Goal: Task Accomplishment & Management: Use online tool/utility

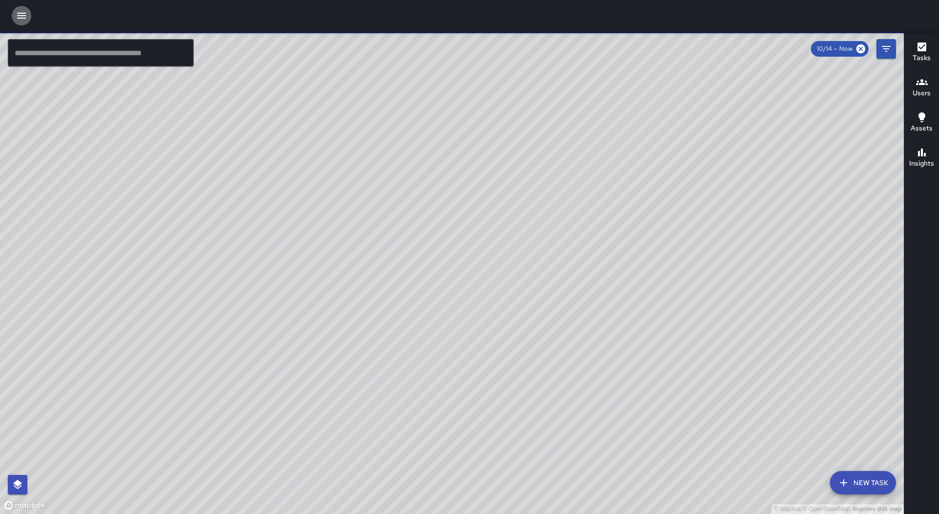
click at [15, 17] on button "button" at bounding box center [22, 16] width 20 height 20
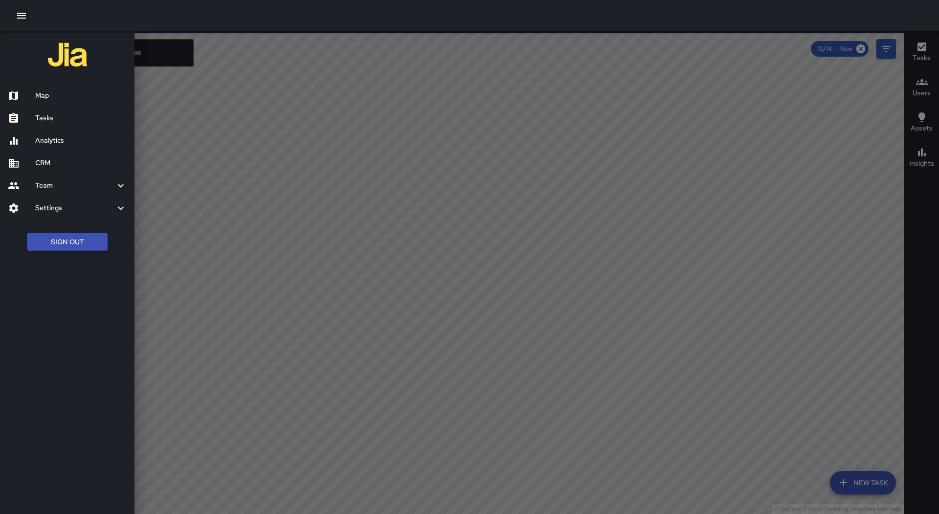
click at [321, 150] on div at bounding box center [469, 257] width 939 height 514
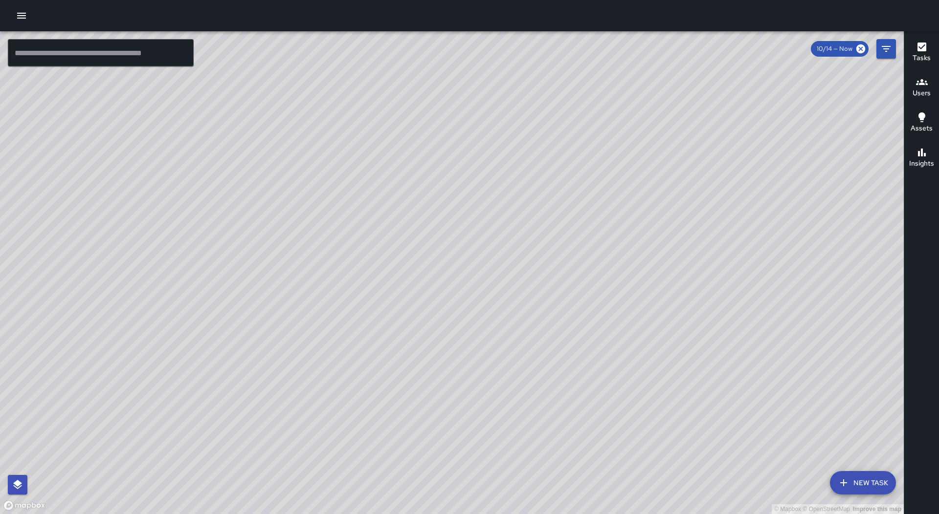
drag, startPoint x: 552, startPoint y: 167, endPoint x: 558, endPoint y: 216, distance: 49.3
click at [558, 216] on div "© Mapbox © OpenStreetMap Improve this map" at bounding box center [452, 272] width 904 height 483
drag, startPoint x: 515, startPoint y: 417, endPoint x: 567, endPoint y: 246, distance: 178.8
click at [567, 246] on div "© Mapbox © OpenStreetMap Improve this map" at bounding box center [452, 272] width 904 height 483
drag, startPoint x: 555, startPoint y: 376, endPoint x: 518, endPoint y: 344, distance: 48.6
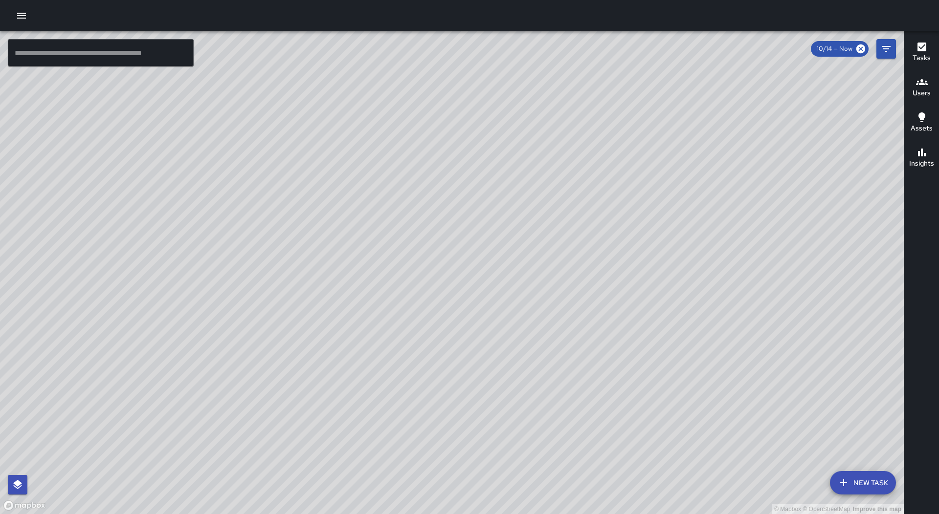
click at [518, 344] on div "© Mapbox © OpenStreetMap Improve this map" at bounding box center [452, 272] width 904 height 483
click at [880, 482] on button "New Task" at bounding box center [863, 482] width 66 height 23
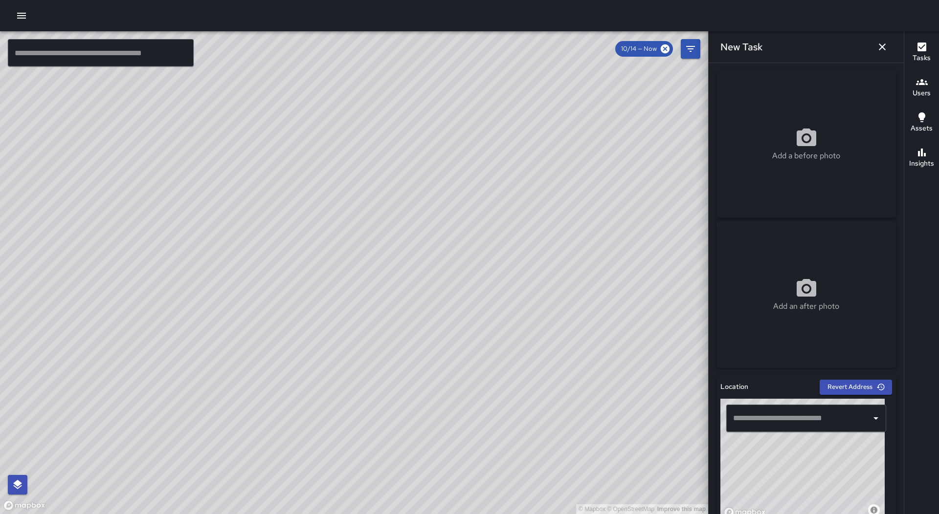
scroll to position [244, 0]
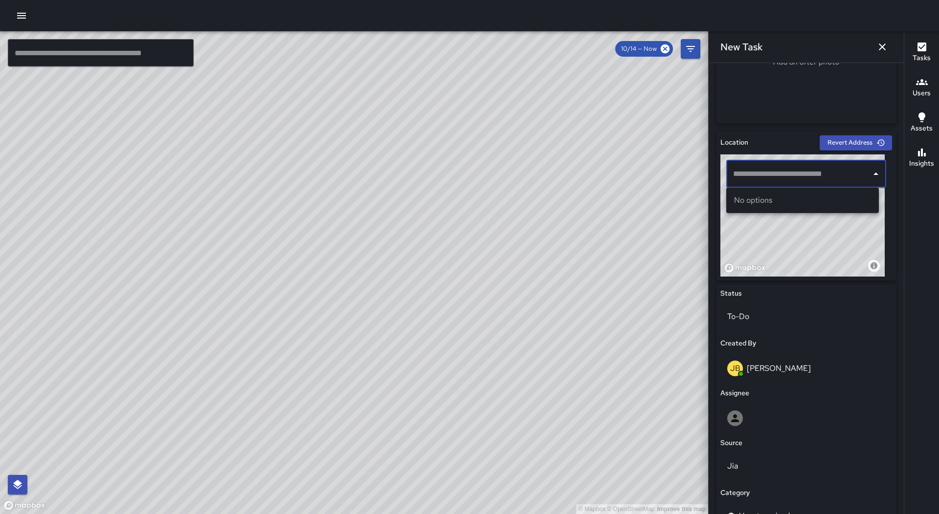
click at [788, 171] on input "text" at bounding box center [799, 174] width 136 height 19
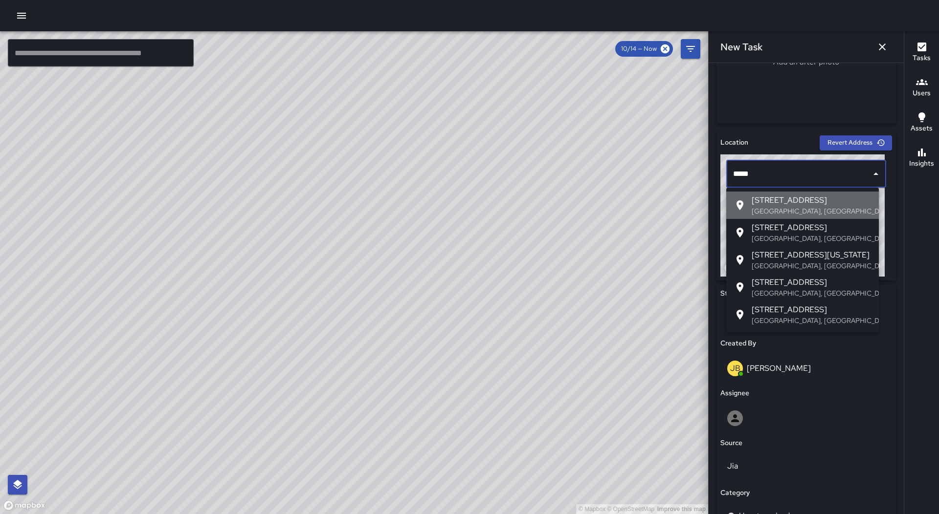
click at [789, 204] on span "[STREET_ADDRESS]" at bounding box center [811, 201] width 119 height 12
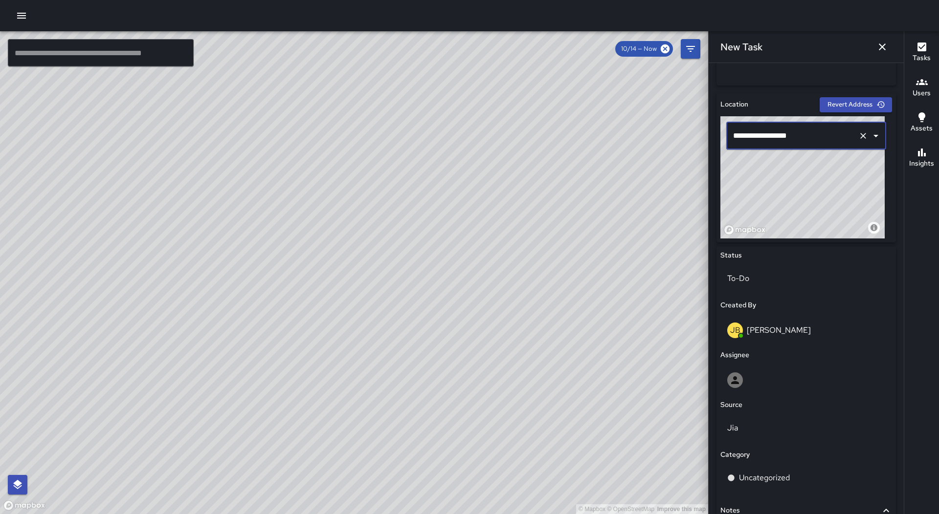
scroll to position [377, 0]
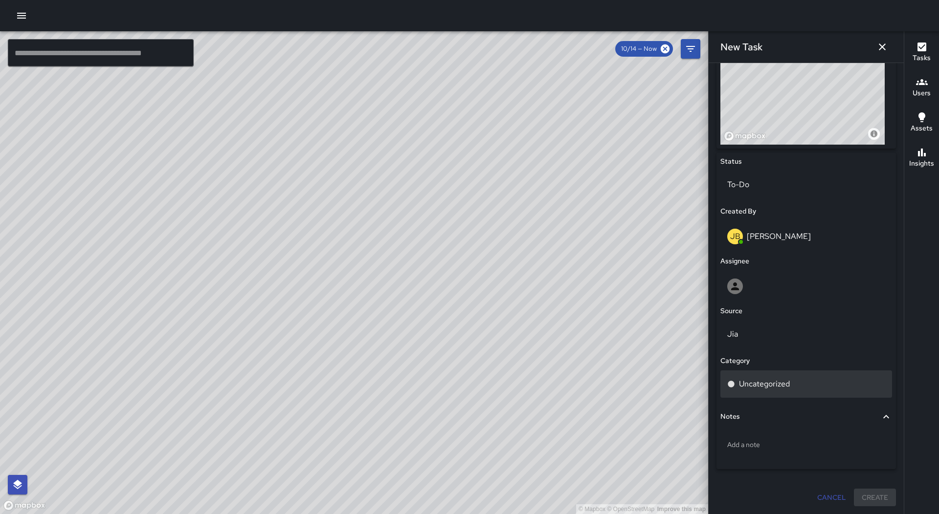
type input "**********"
click at [800, 386] on div "Uncategorized" at bounding box center [806, 384] width 158 height 12
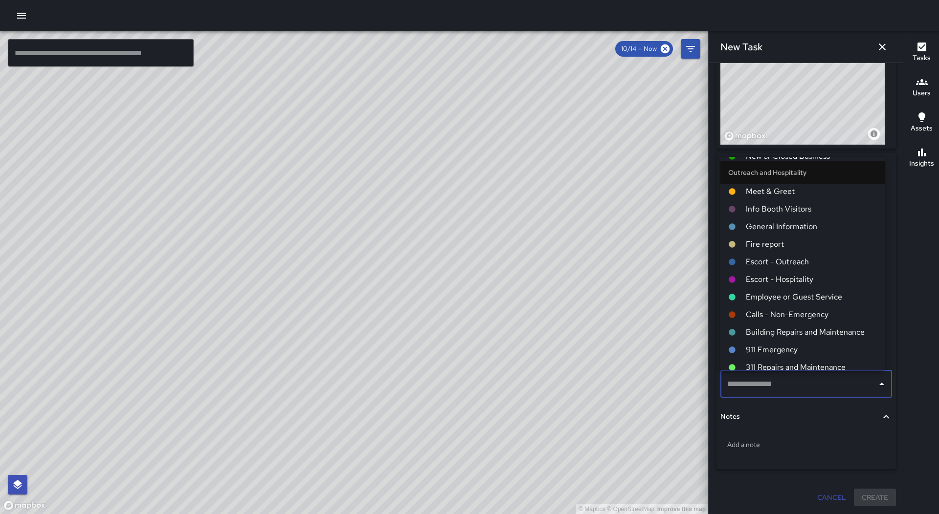
scroll to position [342, 0]
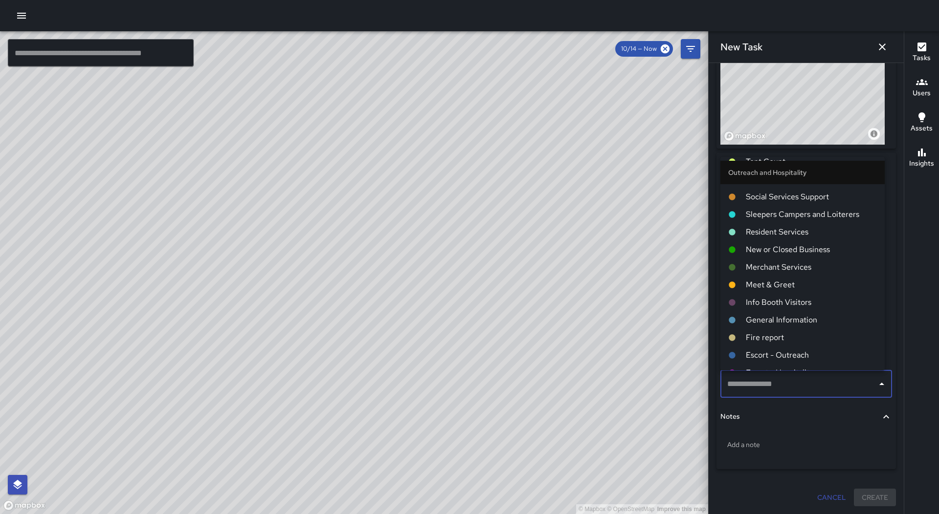
click at [817, 216] on span "Sleepers Campers and Loiterers" at bounding box center [811, 215] width 131 height 12
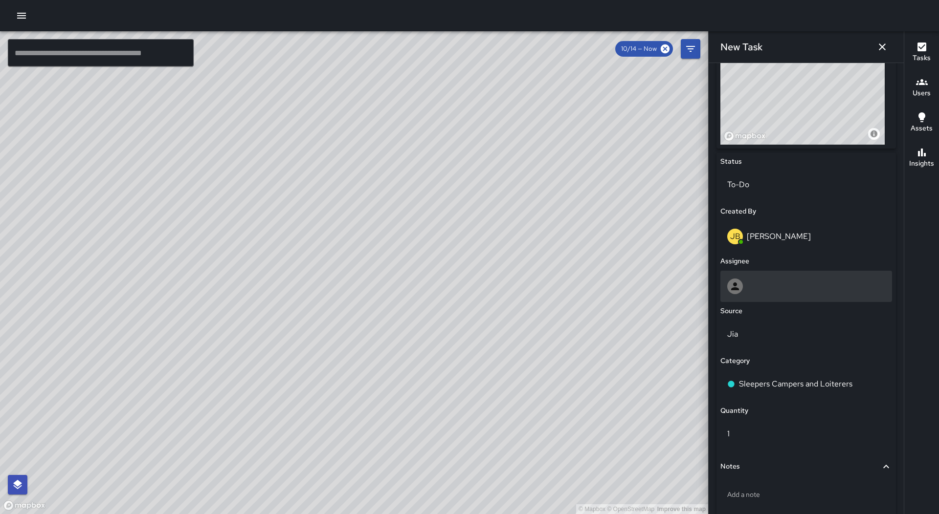
click at [802, 292] on div at bounding box center [806, 287] width 158 height 16
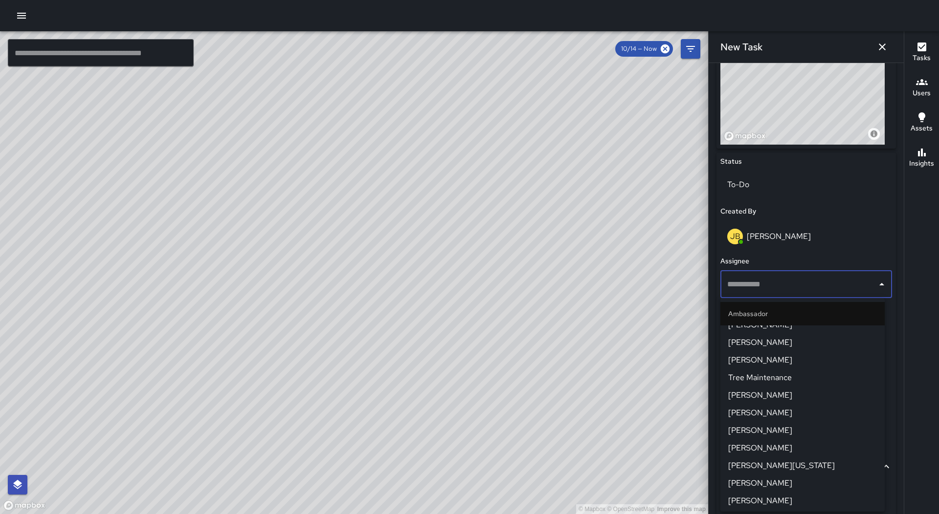
scroll to position [244, 0]
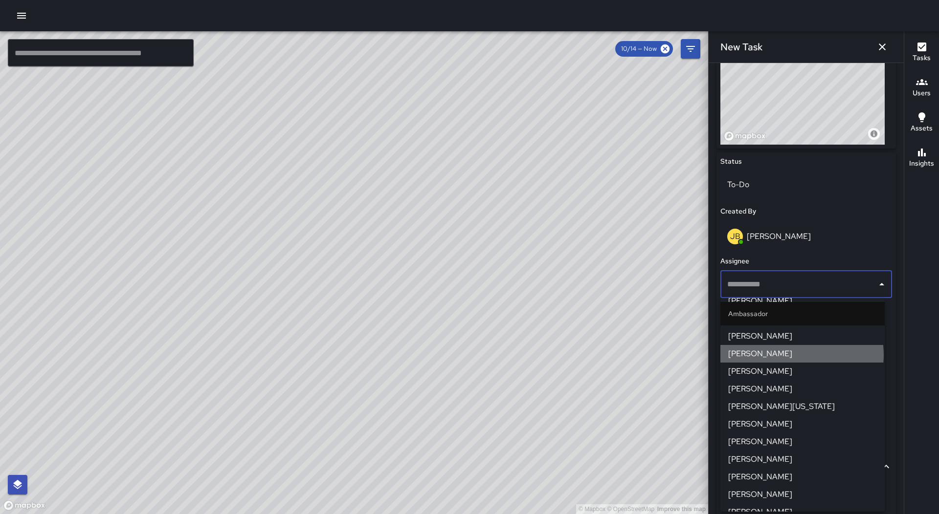
click at [801, 355] on span "[PERSON_NAME]" at bounding box center [802, 354] width 149 height 12
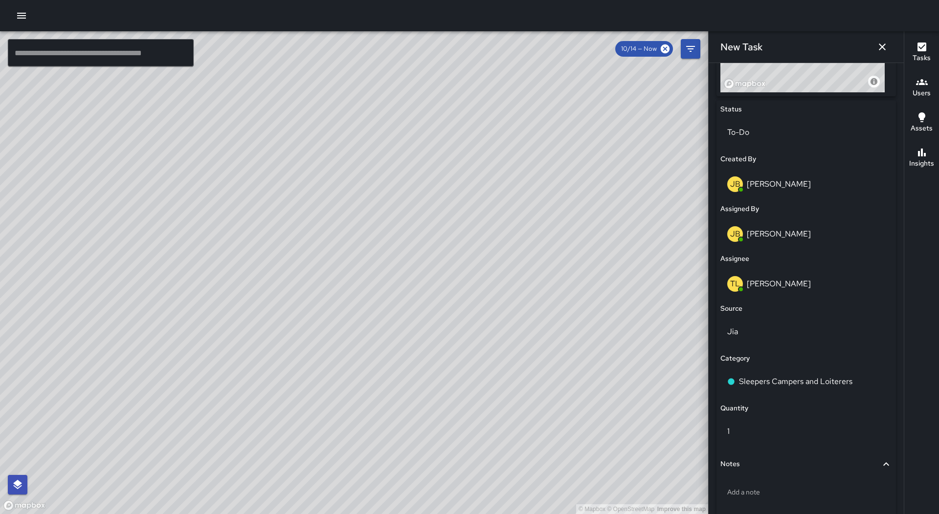
scroll to position [476, 0]
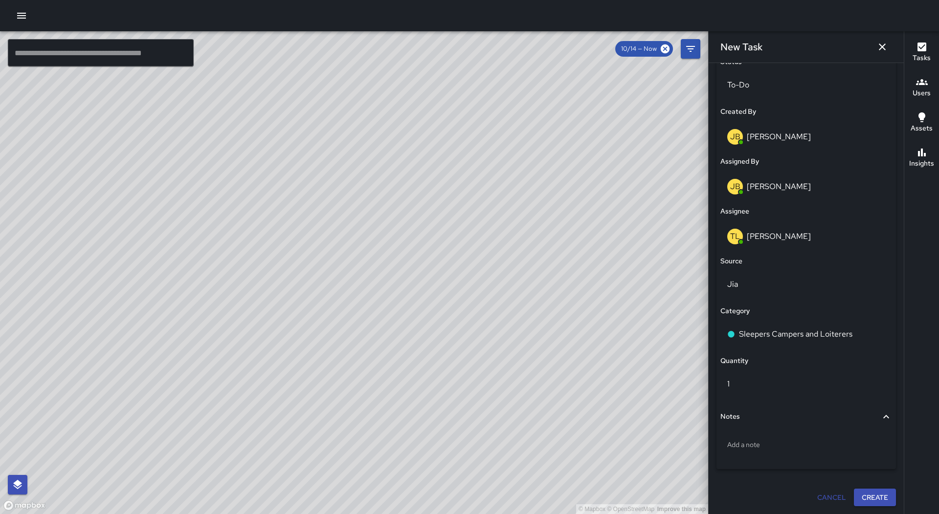
click at [870, 488] on div "**********" at bounding box center [805, 51] width 179 height 912
click at [870, 489] on button "Create" at bounding box center [875, 498] width 42 height 18
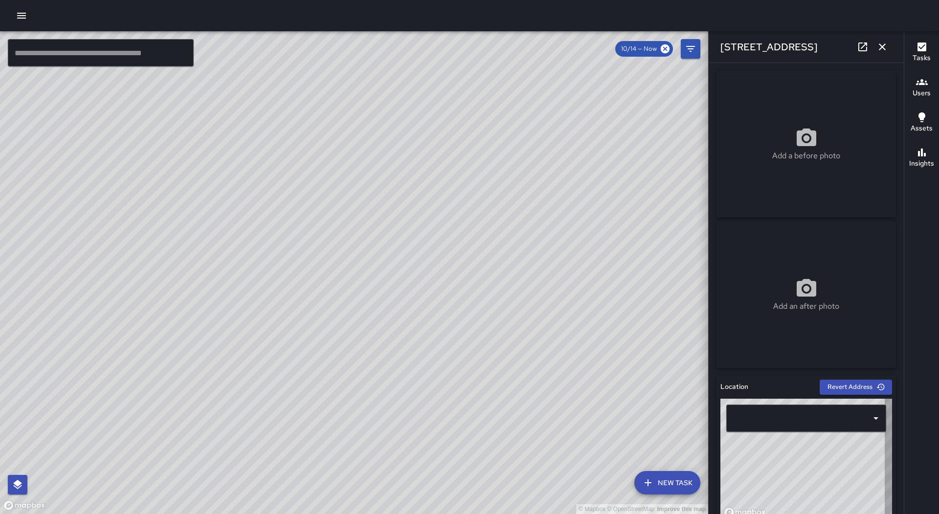
type input "**********"
click at [884, 49] on icon "button" at bounding box center [882, 47] width 12 height 12
